Goal: Check status: Check status

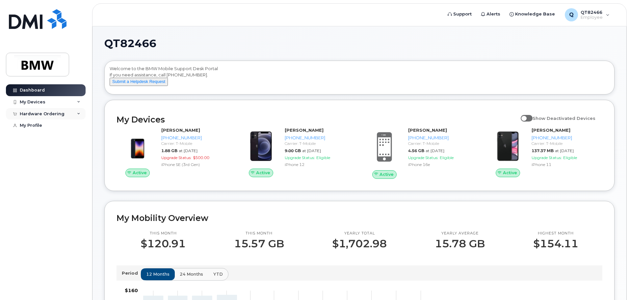
click at [65, 117] on div "Hardware Ordering" at bounding box center [46, 114] width 80 height 12
click at [42, 125] on div "My Orders" at bounding box center [35, 126] width 24 height 6
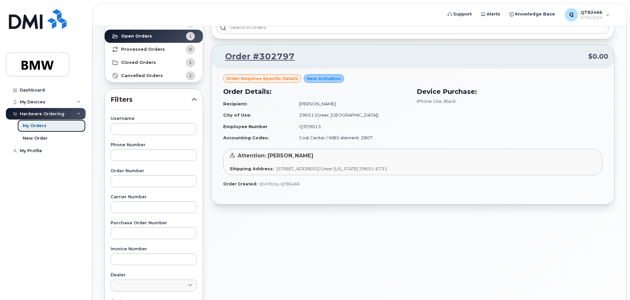
scroll to position [33, 0]
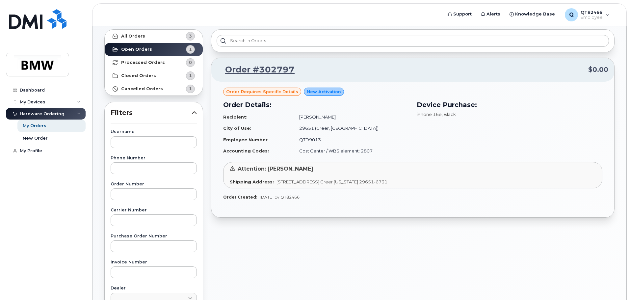
click at [267, 94] on span "Order requires Specific details" at bounding box center [262, 92] width 72 height 6
click at [299, 175] on div "Attention: [PERSON_NAME] Shipping Address: [STREET_ADDRESS][US_STATE]" at bounding box center [412, 175] width 379 height 26
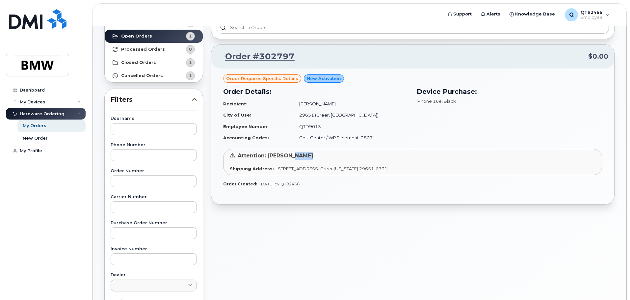
scroll to position [0, 0]
